Goal: Task Accomplishment & Management: Manage account settings

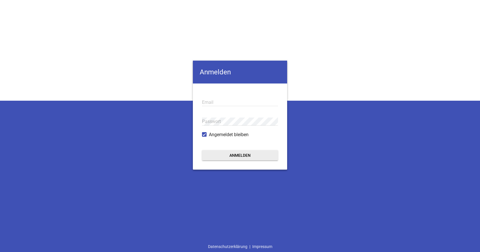
type input "[EMAIL_ADDRESS][DOMAIN_NAME]"
click at [244, 155] on button "Anmelden" at bounding box center [240, 155] width 76 height 10
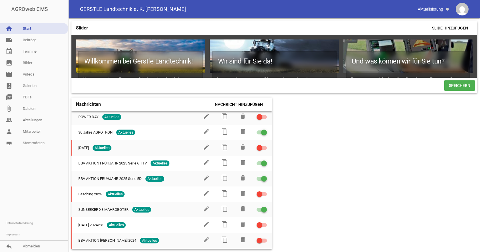
scroll to position [86, 0]
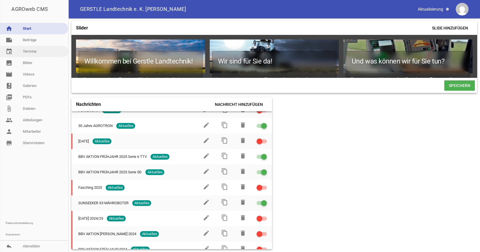
click at [29, 51] on link "event Termine" at bounding box center [34, 51] width 68 height 11
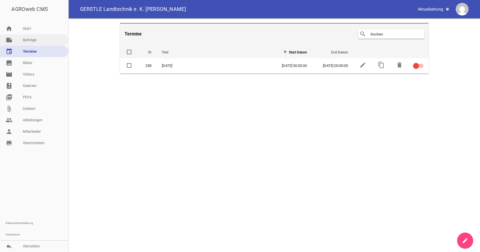
click at [29, 40] on link "note Beiträge" at bounding box center [34, 39] width 68 height 11
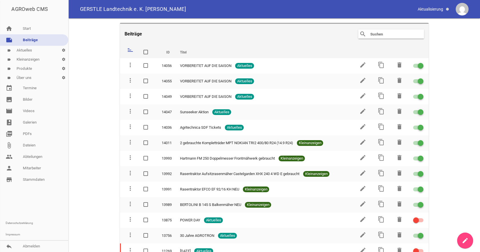
click at [24, 51] on link "label Aktuelles settings" at bounding box center [34, 50] width 68 height 9
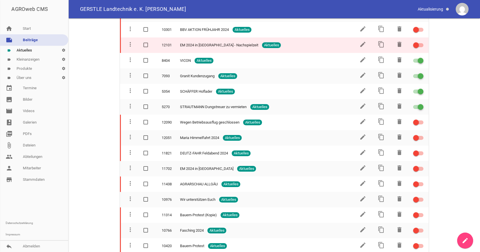
scroll to position [257, 0]
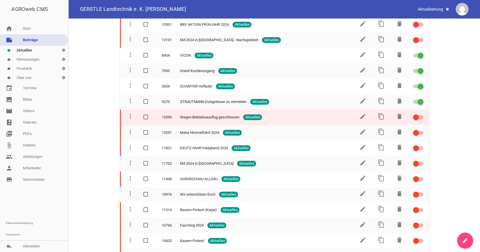
click at [207, 117] on span "Wegen Betriebsausflug geschlossen" at bounding box center [209, 117] width 59 height 6
click at [360, 116] on icon "edit" at bounding box center [363, 116] width 7 height 7
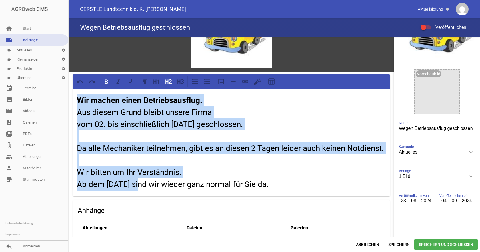
scroll to position [152, 0]
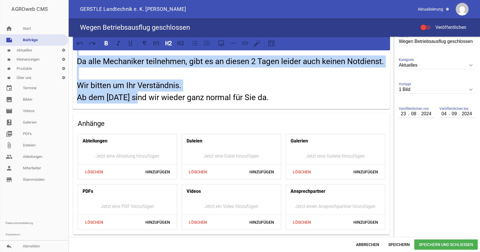
drag, startPoint x: 76, startPoint y: 154, endPoint x: 316, endPoint y: 98, distance: 246.5
click at [316, 98] on div "Wir machen einen Betriebsausflug. Aus diesem Grund bleibt unsere Firma vom 02. …" at bounding box center [231, 55] width 317 height 107
copy h2 "Wir machen einen Betriebsausflug. Aus diesem Grund bleibt unsere Firma vom 02. …"
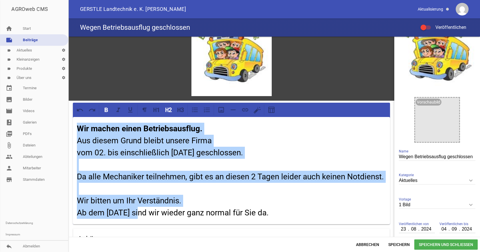
scroll to position [0, 0]
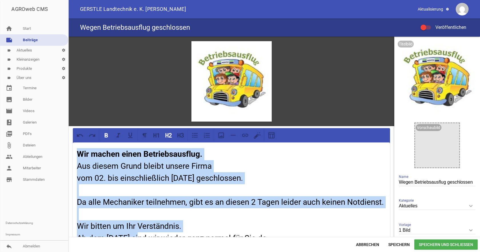
click at [164, 160] on h2 "Wir machen einen Betriebsausflug. Aus diesem Grund bleibt unsere Firma vom 02. …" at bounding box center [231, 196] width 309 height 96
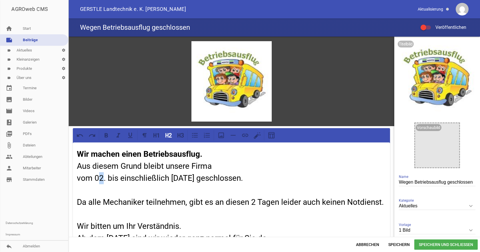
drag, startPoint x: 99, startPoint y: 178, endPoint x: 102, endPoint y: 178, distance: 3.4
click at [102, 178] on h2 "Wir machen einen Betriebsausflug. Aus diesem Grund bleibt unsere Firma vom 02. …" at bounding box center [231, 196] width 309 height 96
click at [176, 178] on h2 "Wir machen einen Betriebsausflug. Aus diesem Grund bleibt unsere Firma vom 01. …" at bounding box center [231, 196] width 309 height 96
click at [242, 178] on h2 "Wir machen einen Betriebsausflug. Aus diesem Grund bleibt unsere Firma vom 01. …" at bounding box center [231, 196] width 309 height 96
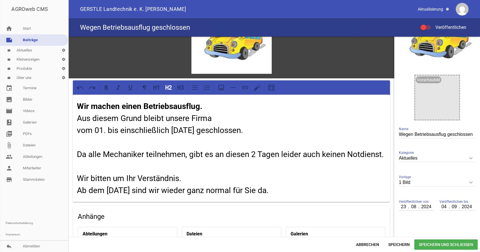
scroll to position [57, 0]
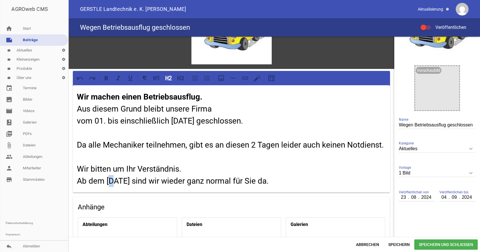
click at [111, 187] on h2 "Wir machen einen Betriebsausflug. Aus diesem Grund bleibt unsere Firma vom 01. …" at bounding box center [231, 139] width 309 height 96
click at [181, 167] on h2 "Wir machen einen Betriebsausflug. Aus diesem Grund bleibt unsere Firma vom 01. …" at bounding box center [231, 139] width 309 height 96
click at [428, 198] on input "2024" at bounding box center [426, 197] width 14 height 7
click at [427, 198] on input "2024" at bounding box center [426, 197] width 14 height 7
drag, startPoint x: 430, startPoint y: 198, endPoint x: 427, endPoint y: 198, distance: 3.4
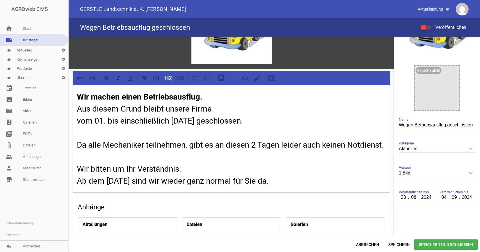
click at [427, 198] on input "2024" at bounding box center [426, 197] width 14 height 7
type input "0005"
drag, startPoint x: 403, startPoint y: 200, endPoint x: 397, endPoint y: 199, distance: 5.8
click at [399, 199] on input "02" at bounding box center [404, 197] width 10 height 7
type input "27"
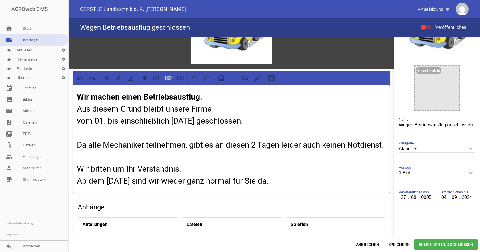
click at [422, 199] on input "0005" at bounding box center [426, 197] width 14 height 7
type input "2025"
type input "03"
click at [467, 199] on input "2024" at bounding box center [467, 197] width 14 height 7
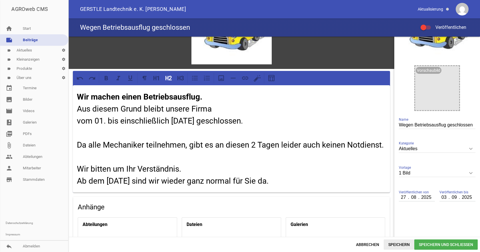
type input "2025"
click at [398, 242] on span "Speichern" at bounding box center [399, 244] width 31 height 10
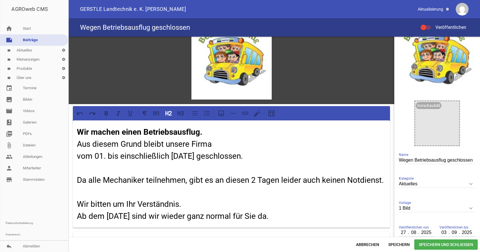
scroll to position [0, 0]
